Goal: Task Accomplishment & Management: Use online tool/utility

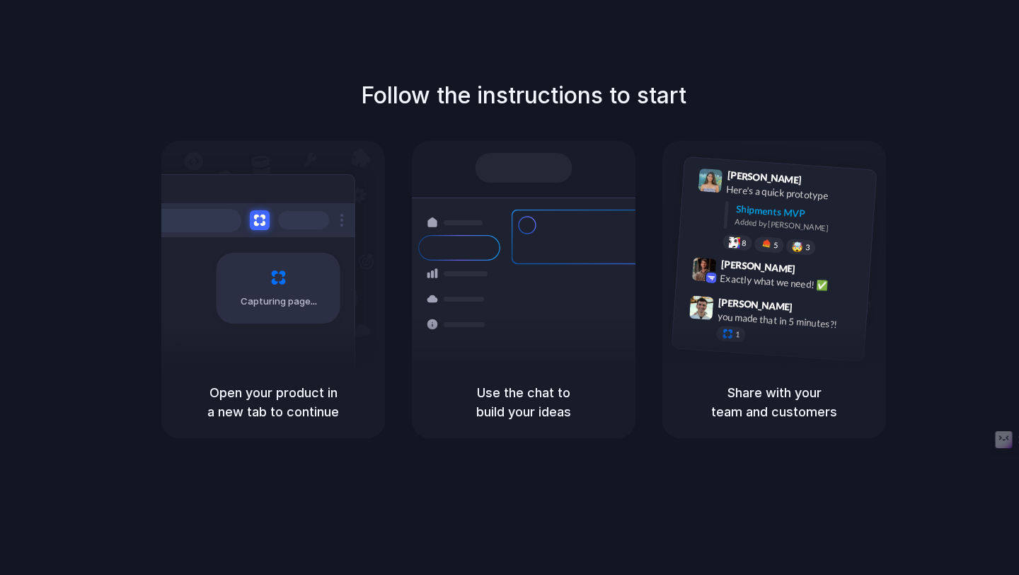
click at [293, 341] on div "Capturing page" at bounding box center [249, 282] width 214 height 217
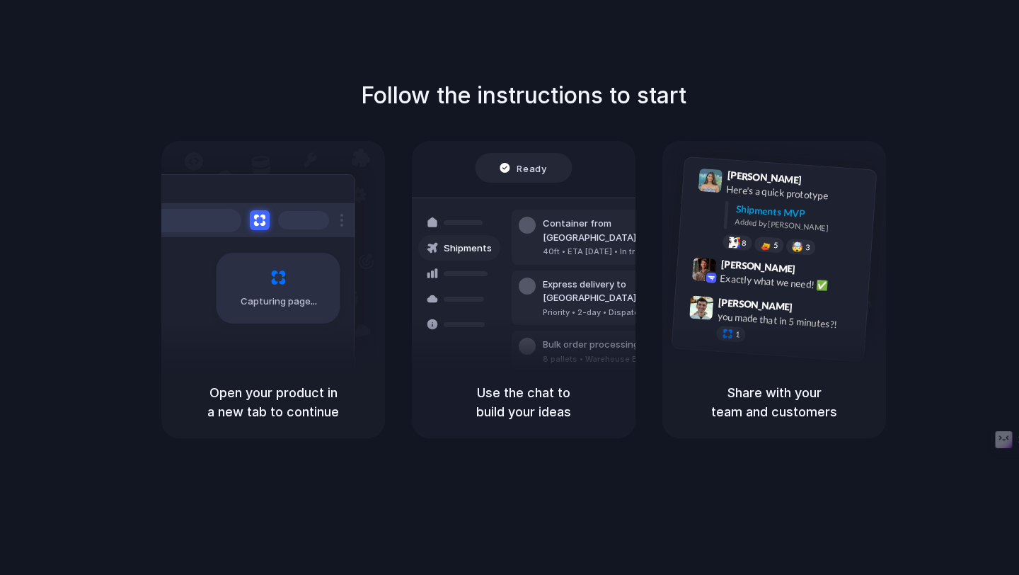
click at [510, 287] on div at bounding box center [510, 287] width 0 height 0
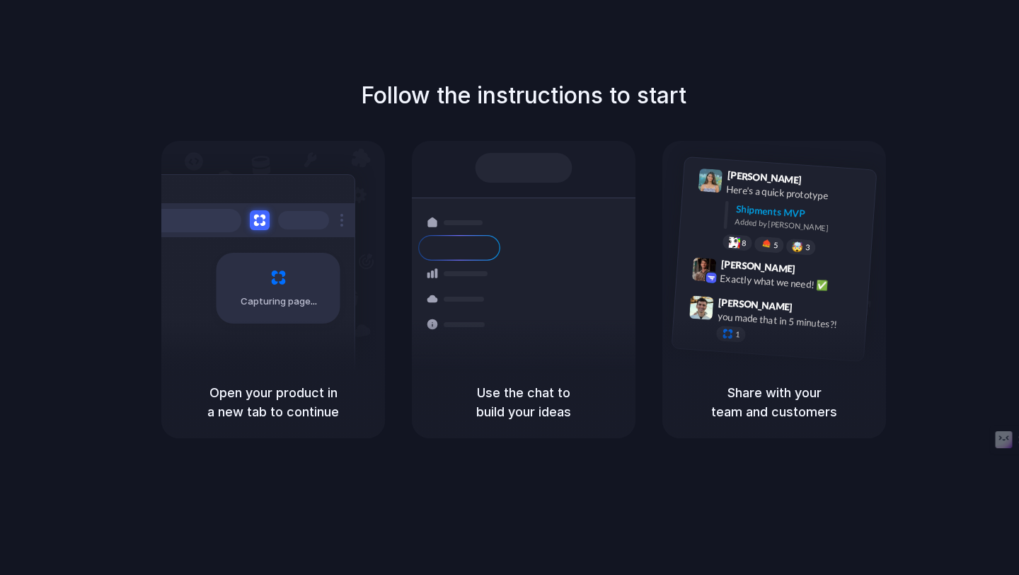
click at [510, 287] on div at bounding box center [510, 287] width 0 height 0
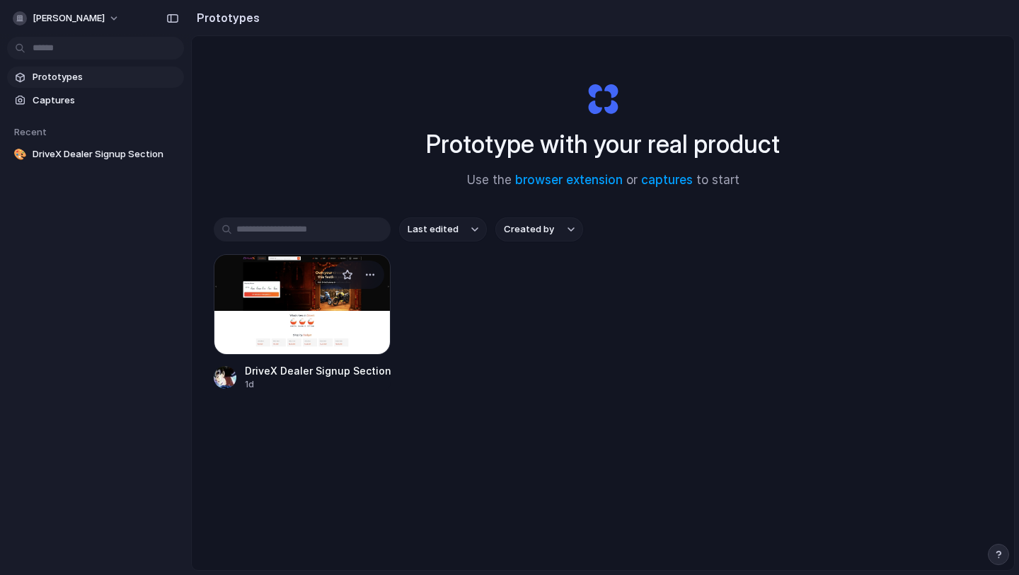
click at [330, 285] on div at bounding box center [302, 304] width 177 height 101
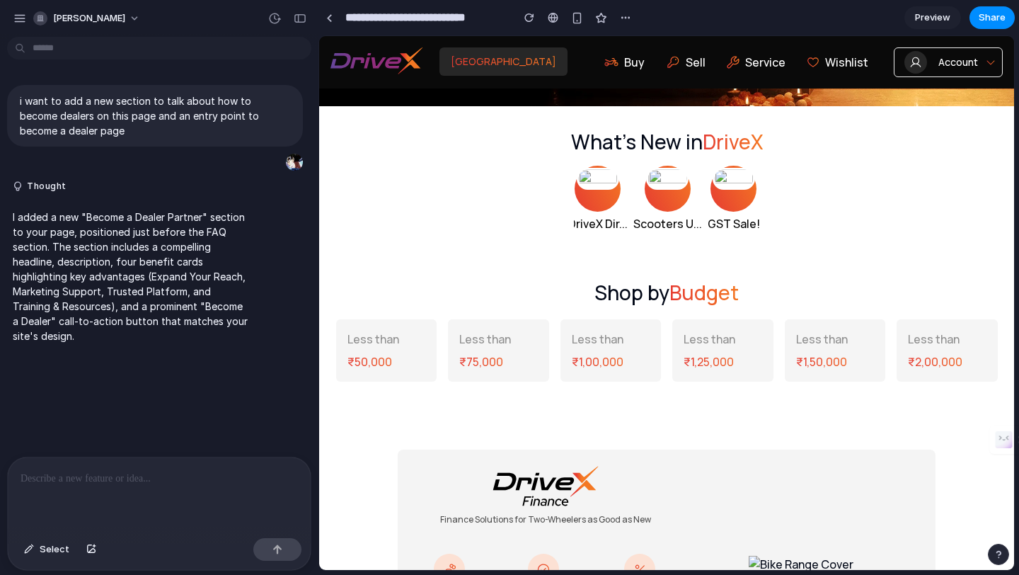
scroll to position [331, 0]
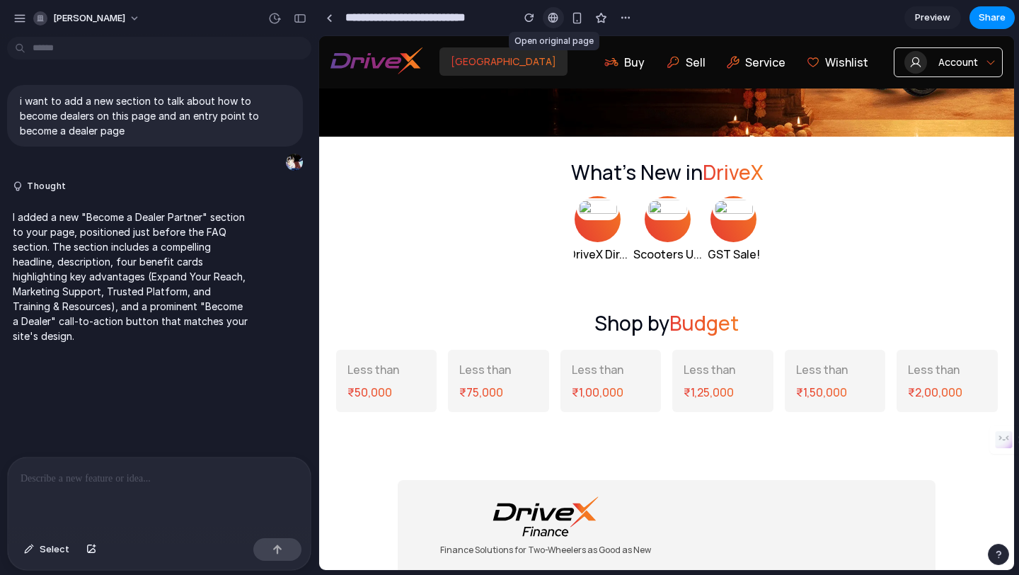
click at [554, 19] on div at bounding box center [553, 17] width 11 height 11
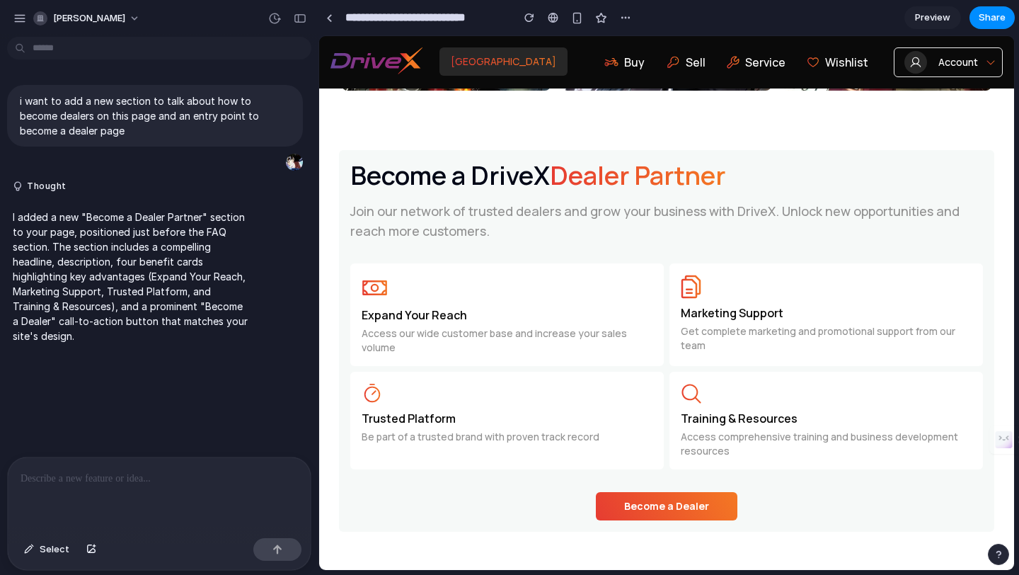
scroll to position [3706, 0]
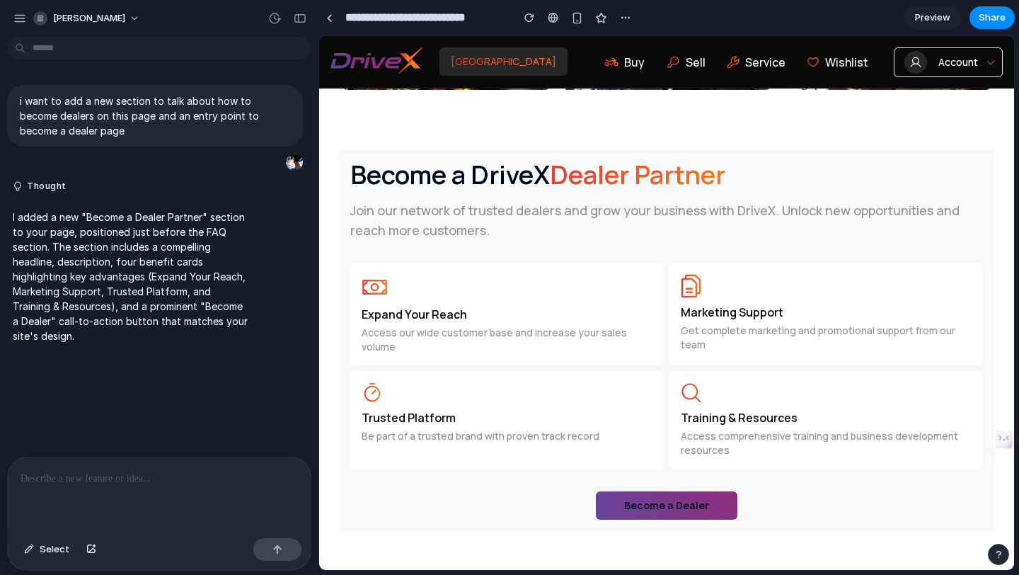
click at [690, 504] on button "Become a Dealer" at bounding box center [667, 505] width 142 height 28
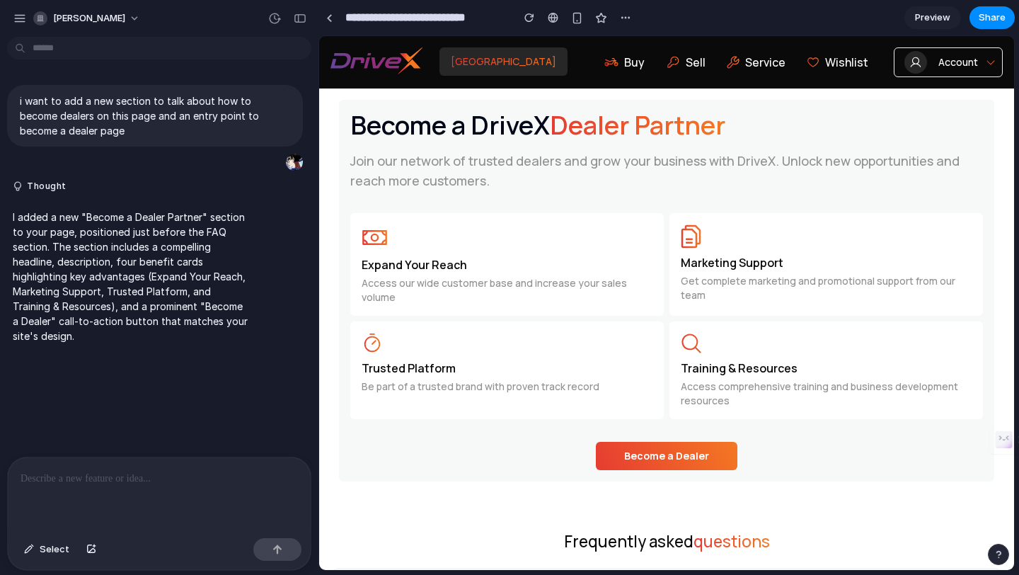
scroll to position [3754, 0]
